Goal: Transaction & Acquisition: Purchase product/service

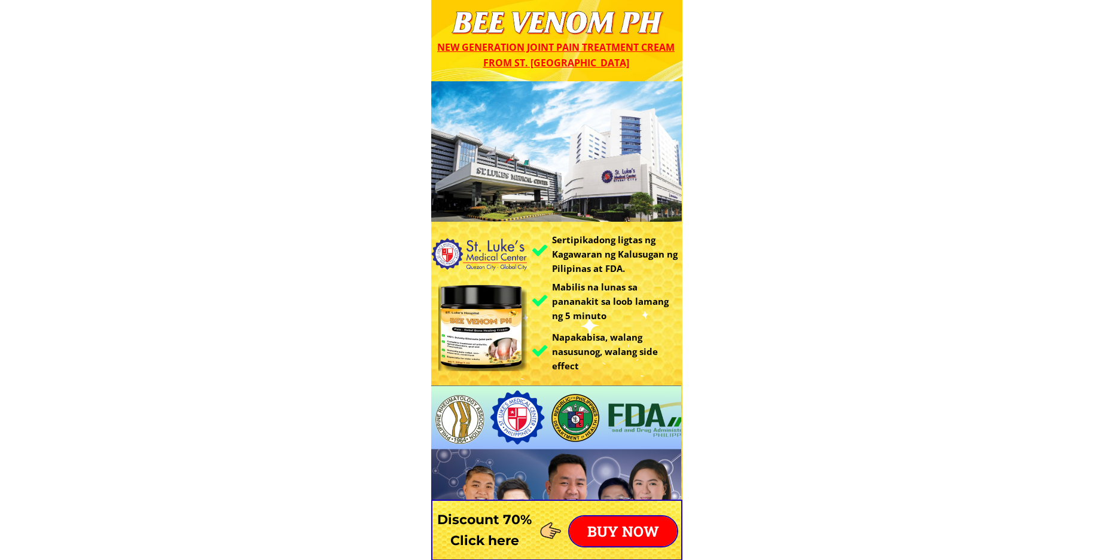
click at [616, 530] on p "BUY NOW" at bounding box center [623, 532] width 108 height 30
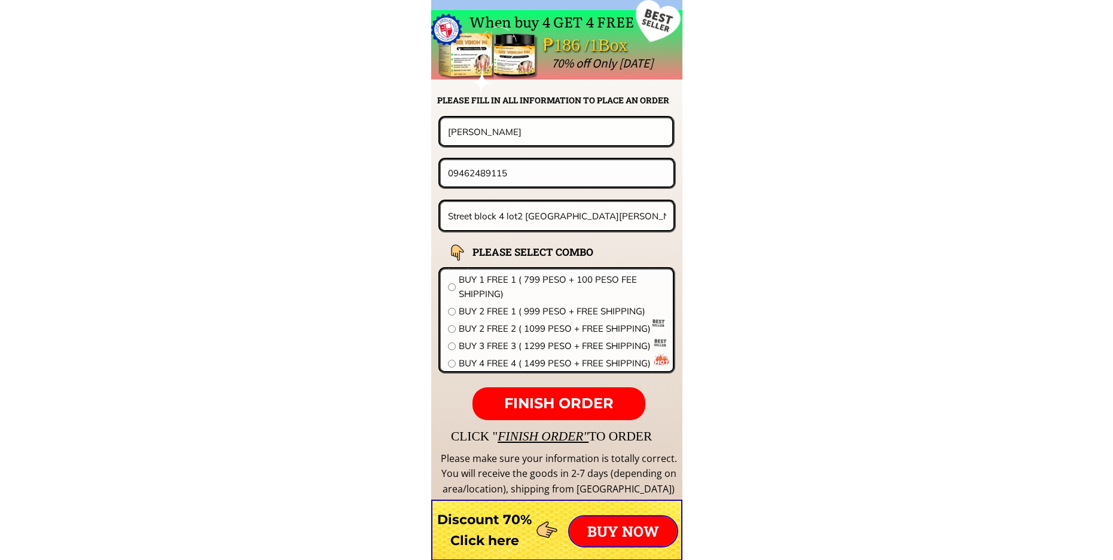
scroll to position [9383, 0]
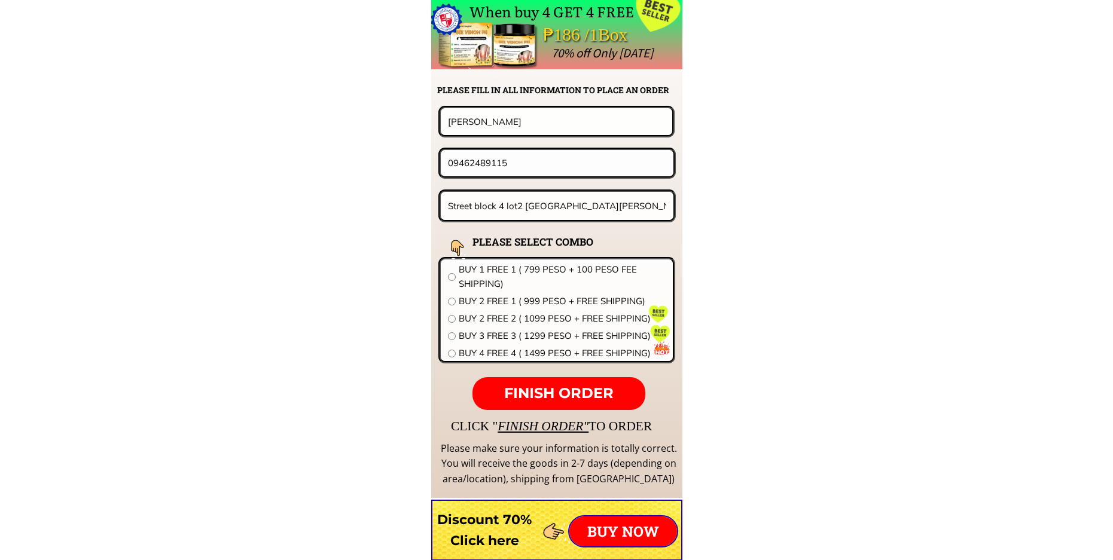
drag, startPoint x: 539, startPoint y: 126, endPoint x: 211, endPoint y: 130, distance: 327.7
paste input "[PERSON_NAME]Agaban"
type input "[PERSON_NAME]Agaban"
click at [565, 154] on input "09462489115" at bounding box center [557, 163] width 224 height 26
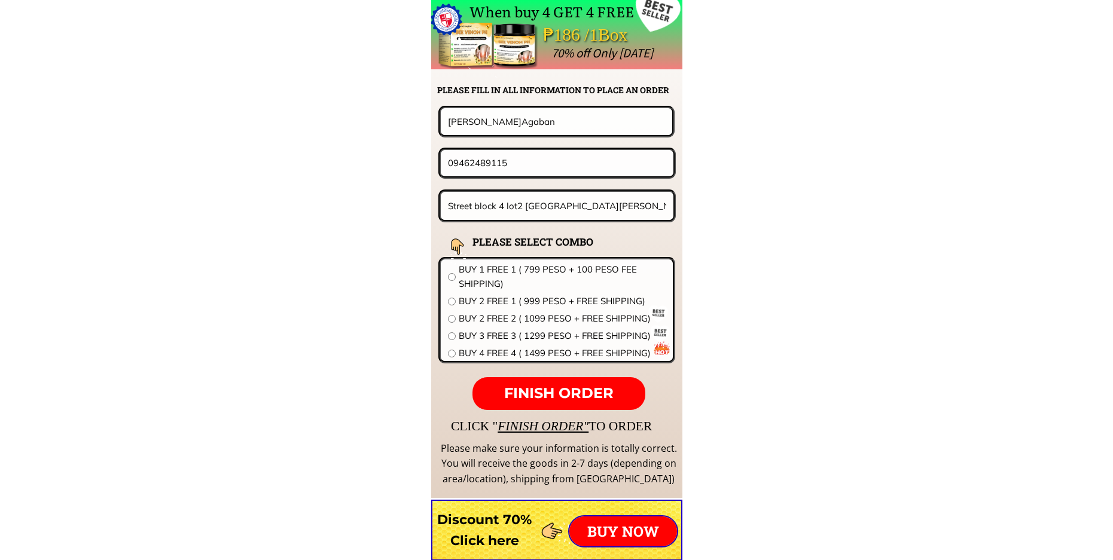
paste input "5 703 818"
type input "09457038185"
drag, startPoint x: 556, startPoint y: 225, endPoint x: 561, endPoint y: 213, distance: 13.1
click at [556, 224] on form "FINISH ORDER [PERSON_NAME]Agaban 09457038185 Street block 4 lot2 [GEOGRAPHIC_DA…" at bounding box center [482, 258] width 388 height 304
click at [566, 206] on input "Street block 4 lot2 [GEOGRAPHIC_DATA][PERSON_NAME]" at bounding box center [557, 206] width 225 height 28
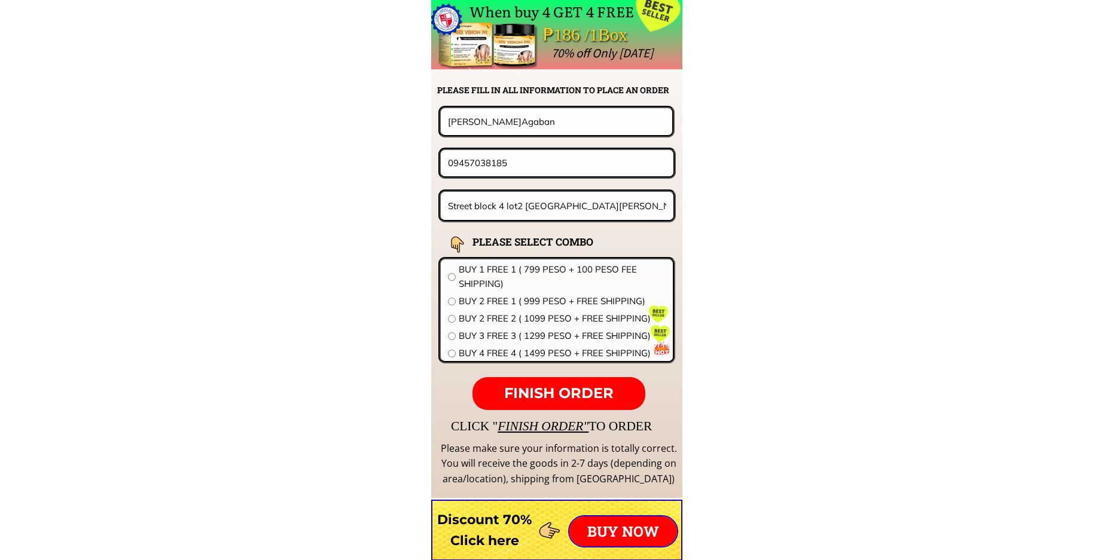
paste input "# 27,[PERSON_NAME] City of [GEOGRAPHIC_DATA]"
type input "# 27,[PERSON_NAME] City of [GEOGRAPHIC_DATA]"
click at [499, 321] on span "BUY 2 FREE 2 ( 1099 PESO + FREE SHIPPING)" at bounding box center [562, 319] width 207 height 14
radio input "true"
click at [457, 208] on input "# 27,[PERSON_NAME] City of [GEOGRAPHIC_DATA]" at bounding box center [557, 206] width 225 height 28
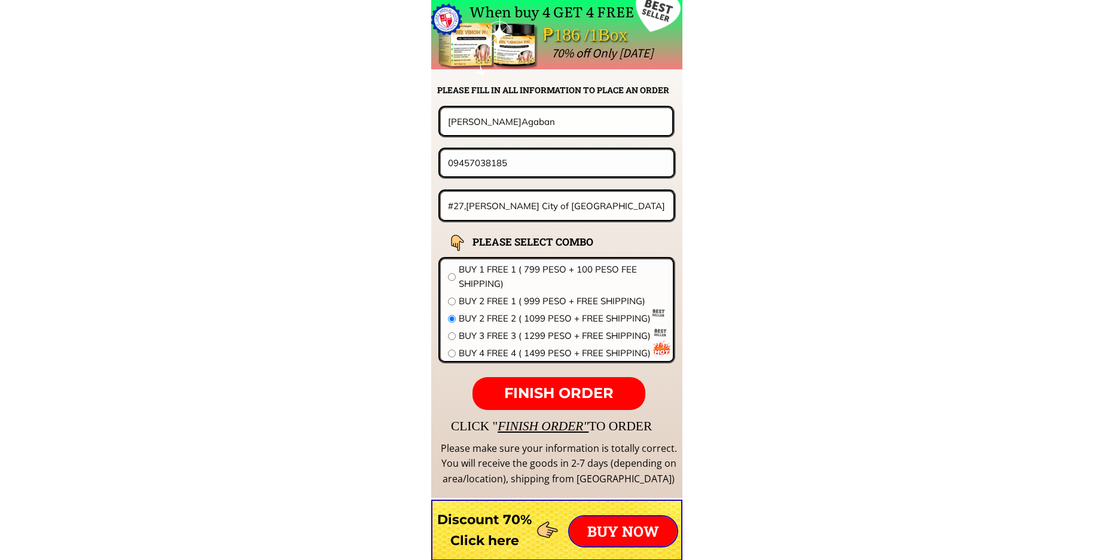
type input "#27,[PERSON_NAME] City of [GEOGRAPHIC_DATA]"
click at [572, 396] on span "FINISH ORDER" at bounding box center [558, 393] width 109 height 17
